Goal: Task Accomplishment & Management: Use online tool/utility

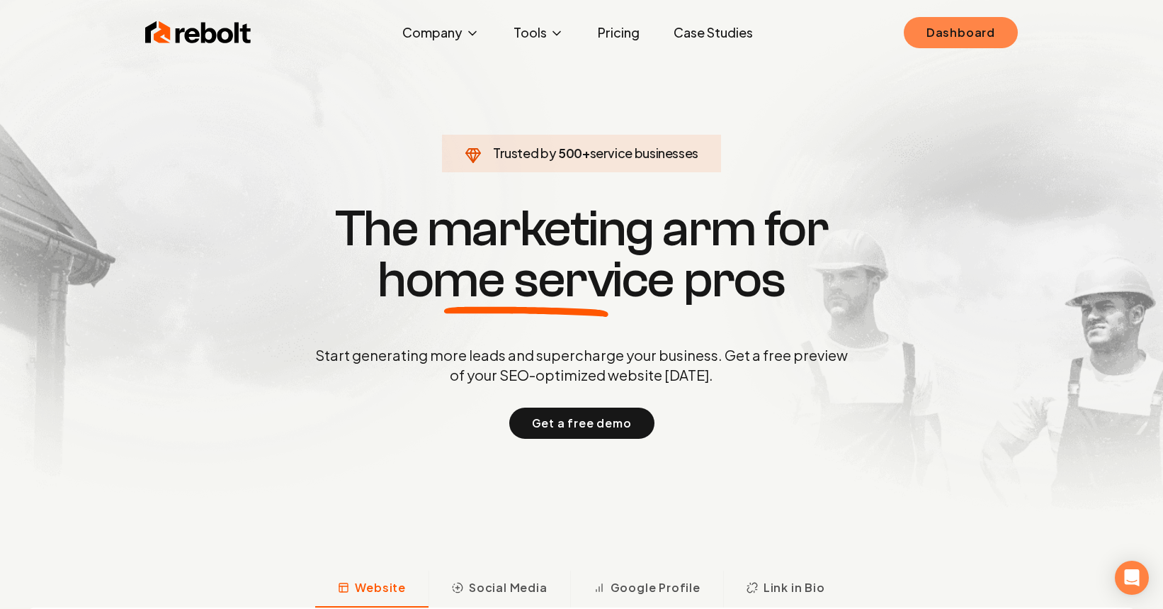
click at [978, 30] on link "Dashboard" at bounding box center [961, 32] width 114 height 31
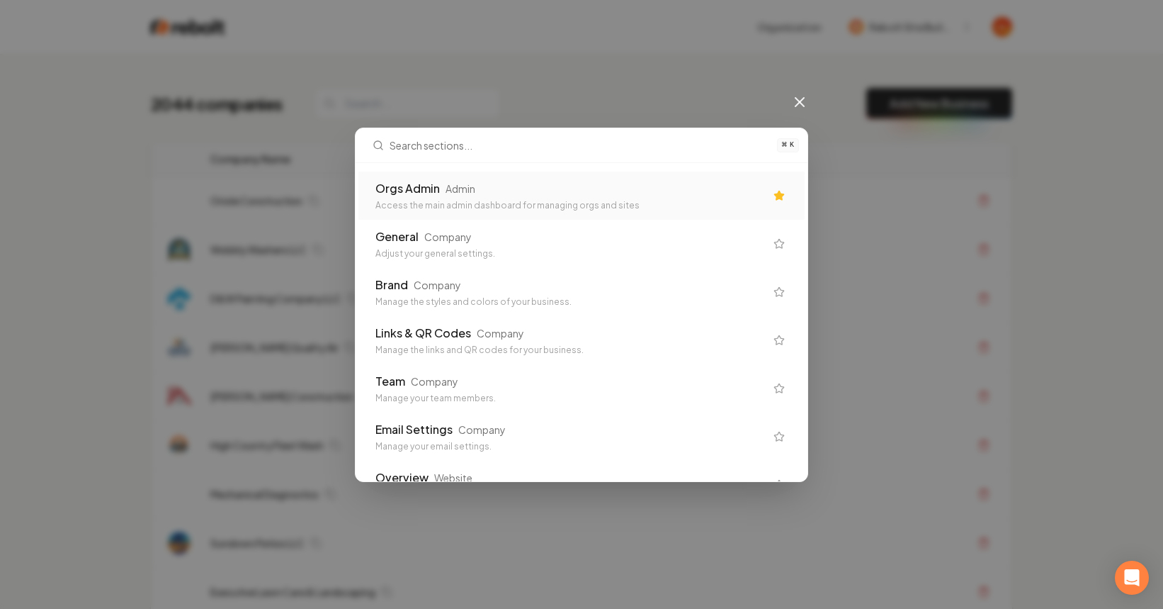
click at [596, 184] on div "Orgs Admin Admin" at bounding box center [570, 188] width 390 height 17
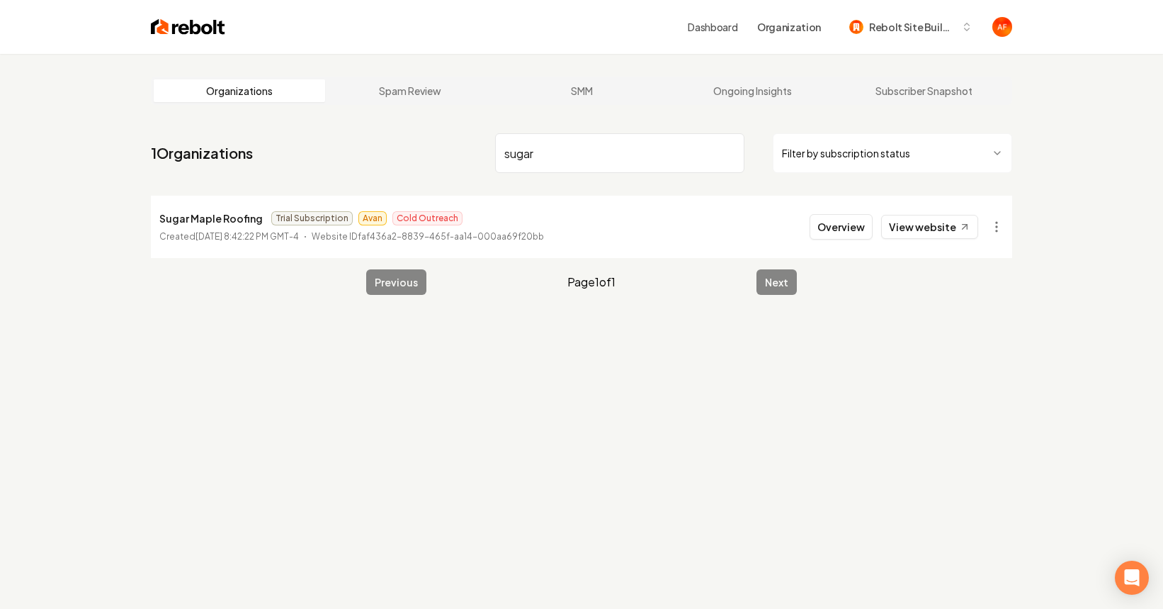
type input "sugar"
click at [1012, 229] on li "Sugar Maple Roofing Trial Subscription Avan Cold Outreach Created [DATE] 8:42:2…" at bounding box center [581, 227] width 861 height 62
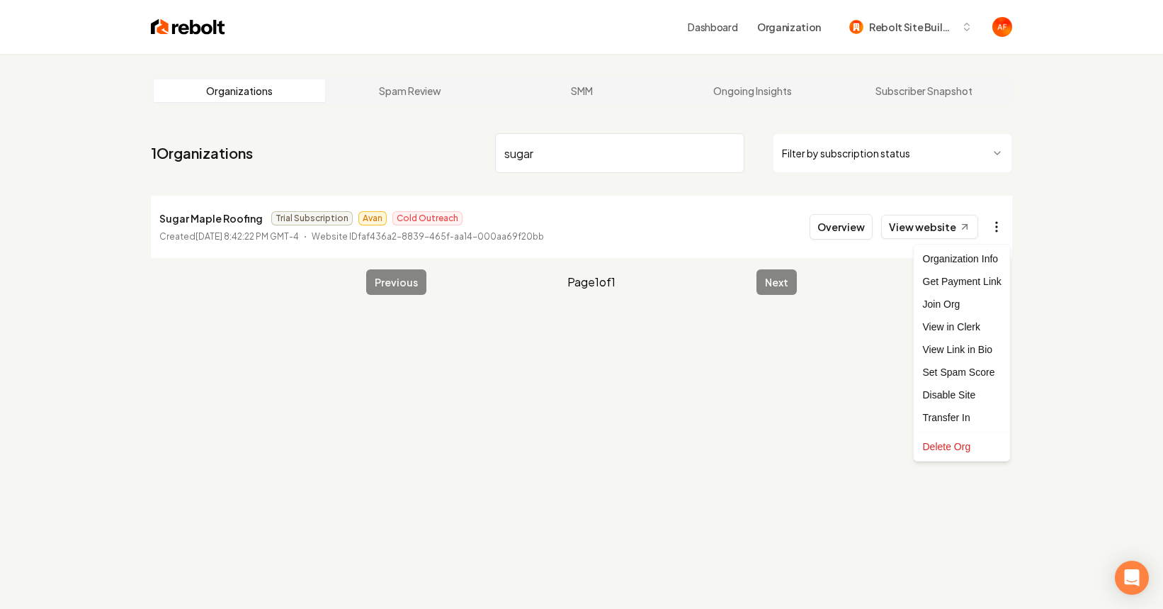
click at [1006, 229] on html "Dashboard Organization Rebolt Site Builder Organizations Spam Review SMM Ongoin…" at bounding box center [581, 304] width 1163 height 609
click at [970, 277] on div "Get Payment Link" at bounding box center [962, 281] width 90 height 23
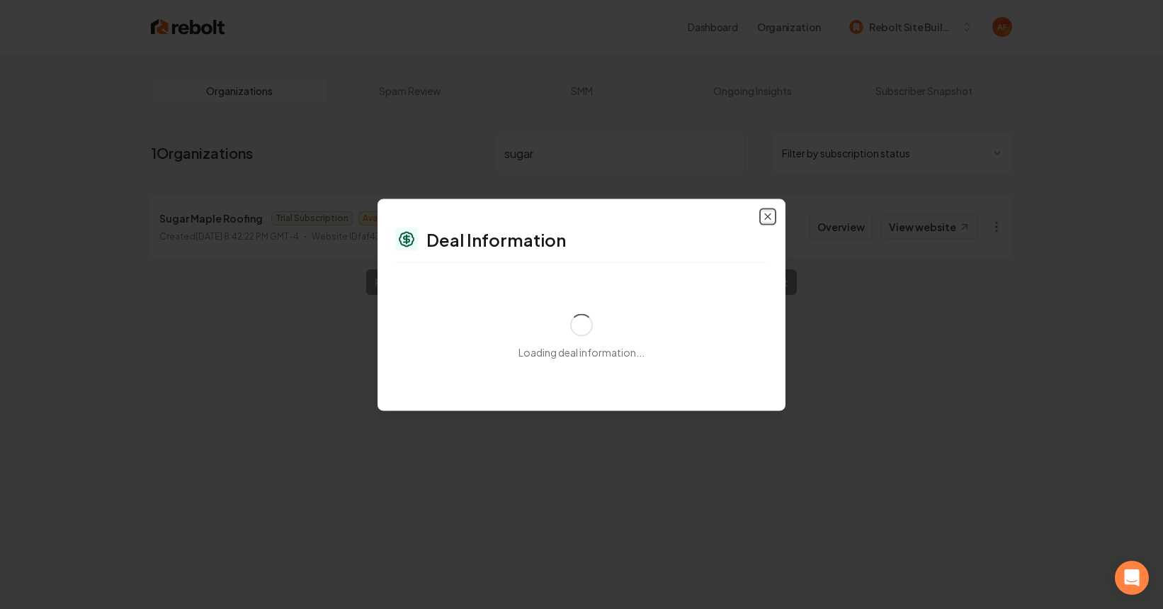
select select "**********"
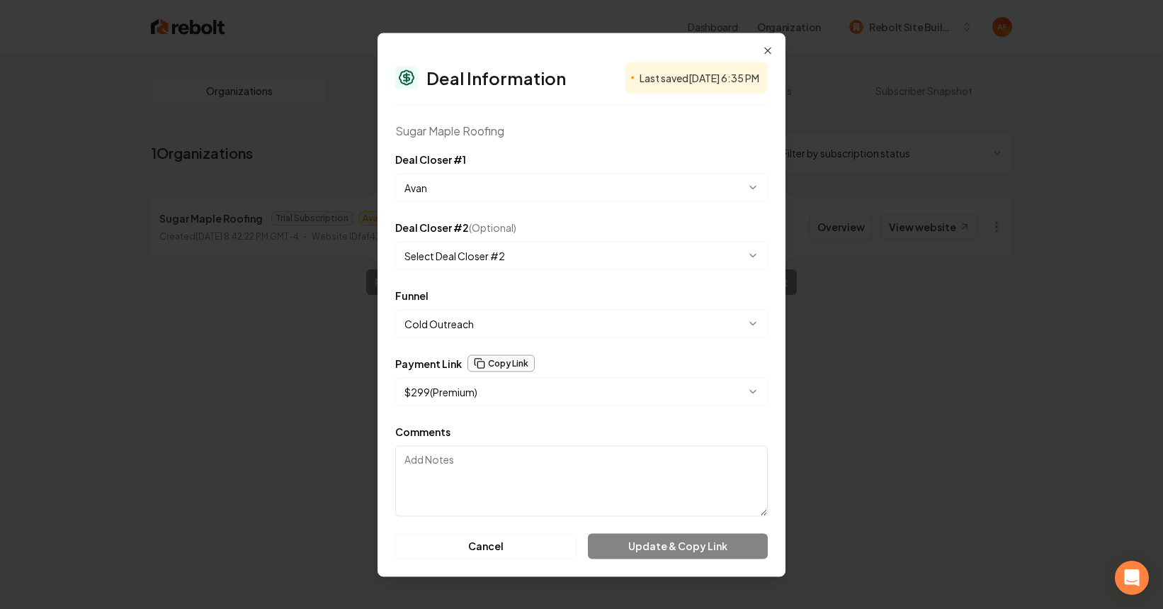
click at [497, 366] on button "Copy Link" at bounding box center [501, 362] width 67 height 17
